Goal: Check status: Check status

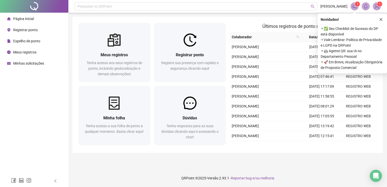
click at [33, 42] on span "Espelho de ponto" at bounding box center [26, 41] width 27 height 4
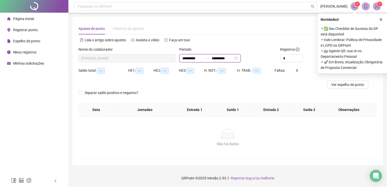
click at [226, 59] on input "**********" at bounding box center [222, 58] width 21 height 6
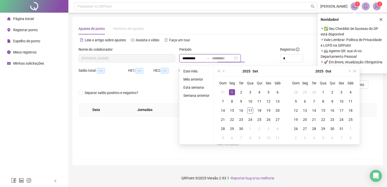
type input "**********"
click at [232, 91] on div "1" at bounding box center [232, 92] width 6 height 6
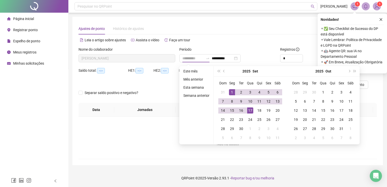
click at [251, 111] on div "17" at bounding box center [250, 110] width 6 height 6
type input "**********"
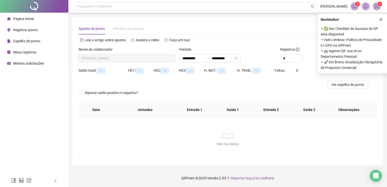
drag, startPoint x: 381, startPoint y: 19, endPoint x: 381, endPoint y: 40, distance: 20.8
click at [381, 20] on icon "close" at bounding box center [381, 20] width 4 height 4
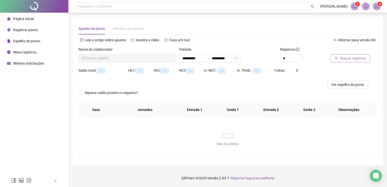
click at [357, 61] on span "Buscar registros" at bounding box center [353, 58] width 26 height 6
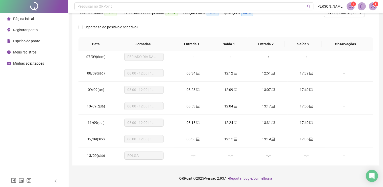
scroll to position [171, 0]
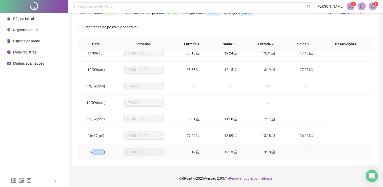
drag, startPoint x: 93, startPoint y: 151, endPoint x: 103, endPoint y: 152, distance: 10.2
click at [103, 152] on span "17/09(qua)" at bounding box center [96, 152] width 18 height 4
drag, startPoint x: 103, startPoint y: 152, endPoint x: 92, endPoint y: 138, distance: 17.8
click at [92, 138] on td "16/09(ter)" at bounding box center [95, 135] width 35 height 16
drag, startPoint x: 90, startPoint y: 134, endPoint x: 106, endPoint y: 135, distance: 16.0
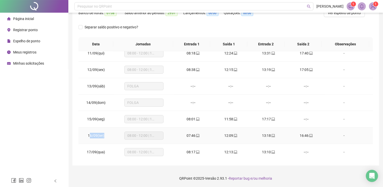
click at [106, 135] on td "16/09(ter)" at bounding box center [95, 135] width 35 height 16
drag, startPoint x: 106, startPoint y: 135, endPoint x: 96, endPoint y: 136, distance: 9.4
click at [96, 136] on span "16/09(ter)" at bounding box center [96, 135] width 16 height 4
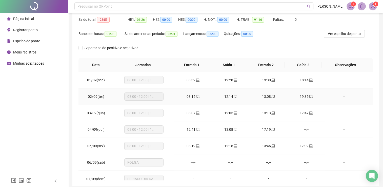
scroll to position [0, 0]
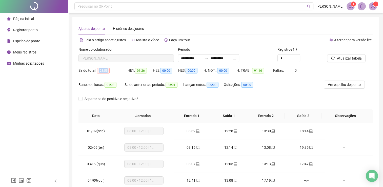
drag, startPoint x: 98, startPoint y: 70, endPoint x: 107, endPoint y: 70, distance: 9.1
click at [107, 70] on span "-23:53" at bounding box center [103, 71] width 13 height 6
drag, startPoint x: 107, startPoint y: 70, endPoint x: 122, endPoint y: 77, distance: 16.3
click at [122, 77] on div "Saldo total: -23:53" at bounding box center [102, 73] width 49 height 14
